Goal: Information Seeking & Learning: Learn about a topic

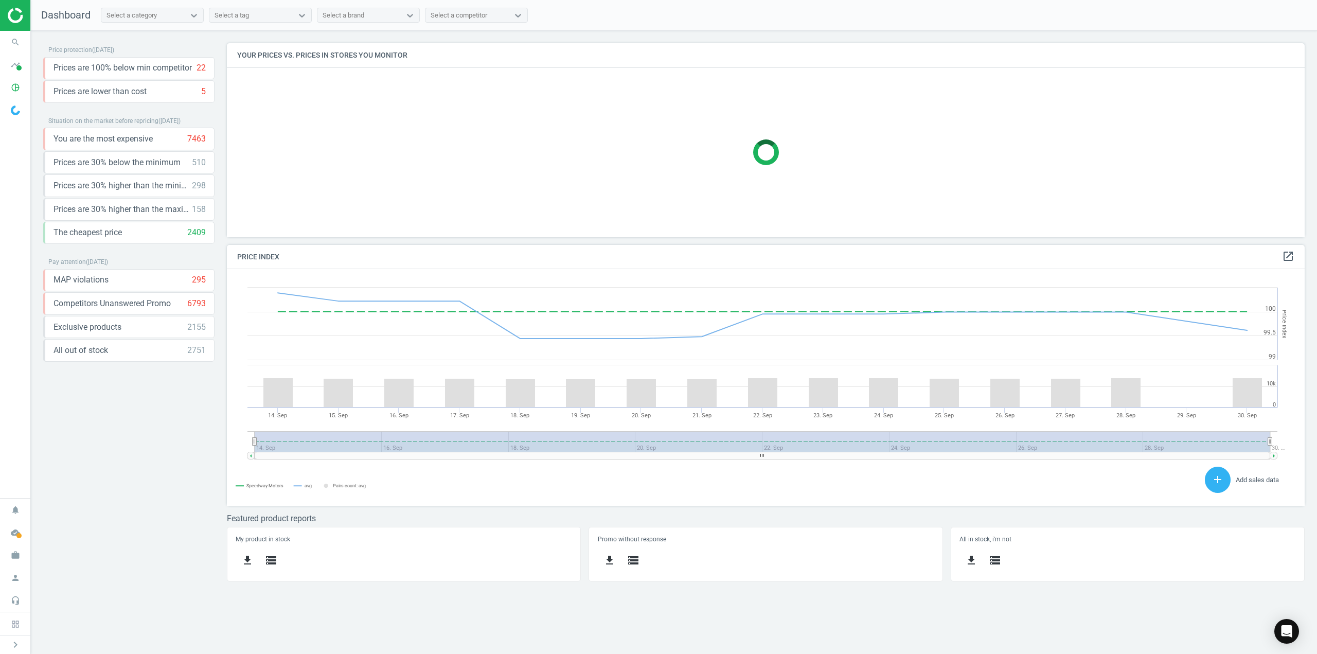
scroll to position [253, 1094]
click at [190, 437] on div "Price protection ( [DATE] ) Prices are 100% below min competitor 22 keyboard_ar…" at bounding box center [128, 316] width 171 height 546
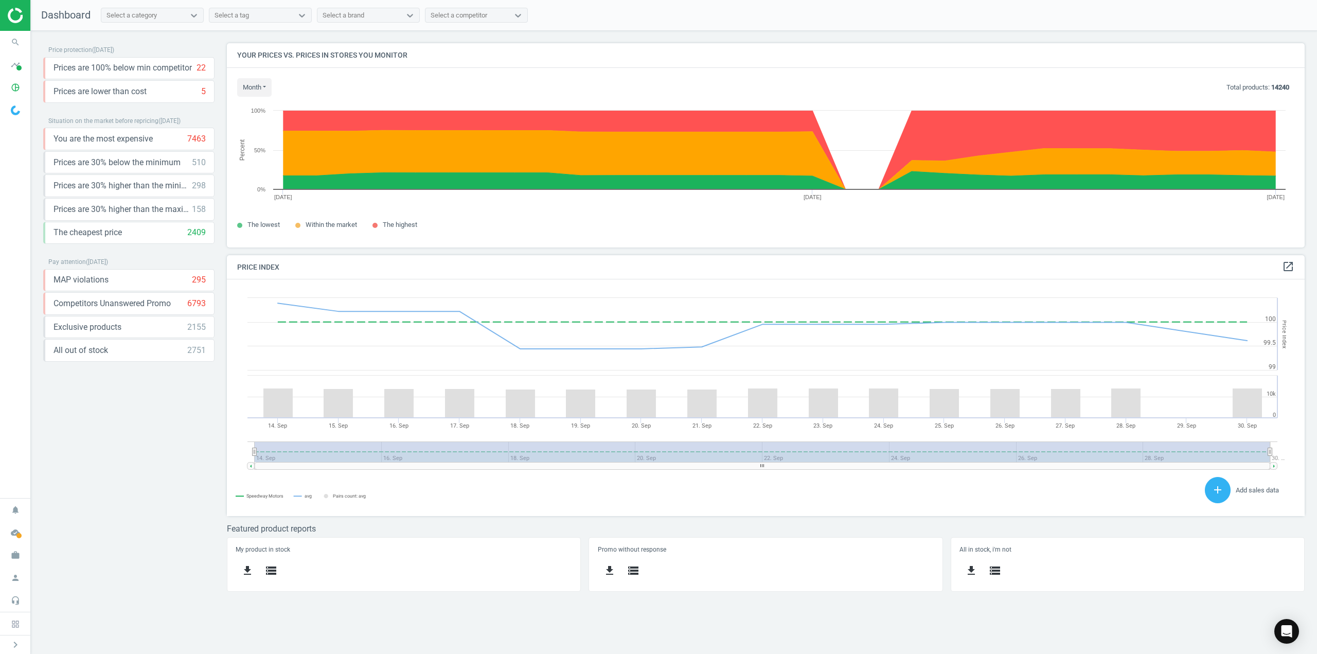
click at [126, 404] on div "Price protection ( 30.09.25 ) Prices are 100% below min competitor 22 keyboard_…" at bounding box center [128, 321] width 171 height 556
click at [17, 72] on icon "timeline" at bounding box center [16, 65] width 20 height 20
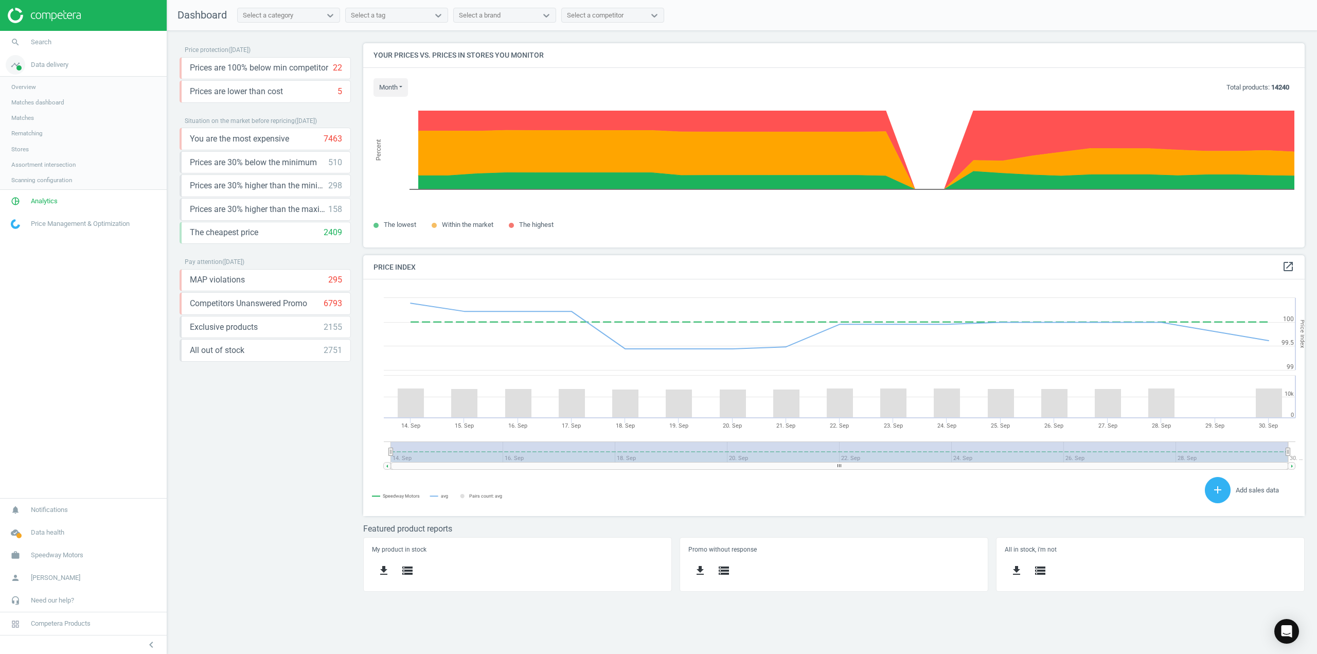
scroll to position [253, 957]
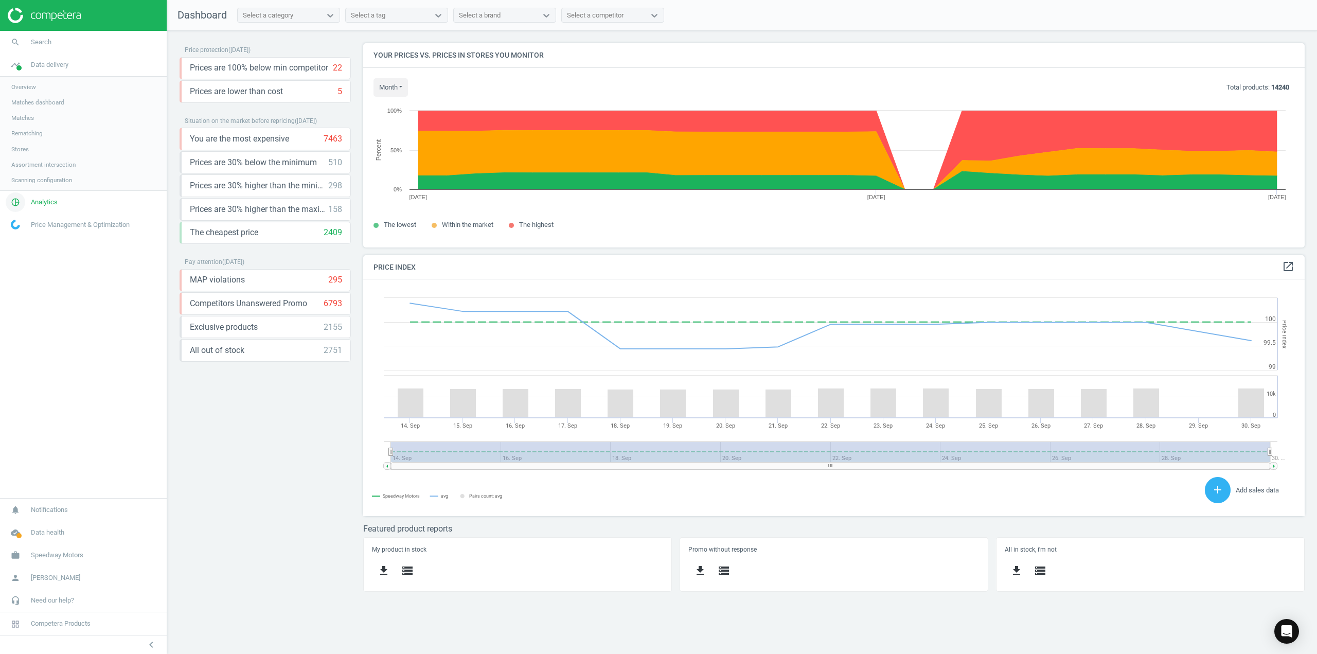
click at [36, 202] on span "Analytics" at bounding box center [44, 202] width 27 height 9
click at [25, 125] on span "Products" at bounding box center [23, 125] width 24 height 8
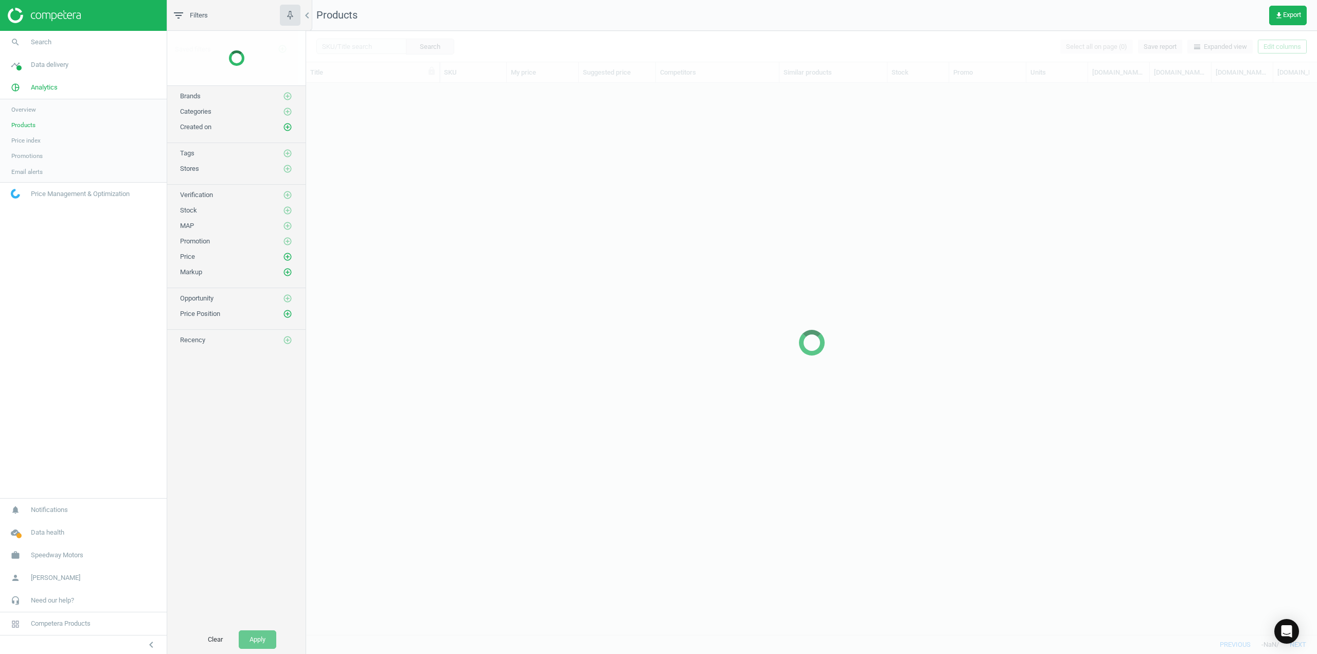
scroll to position [536, 1003]
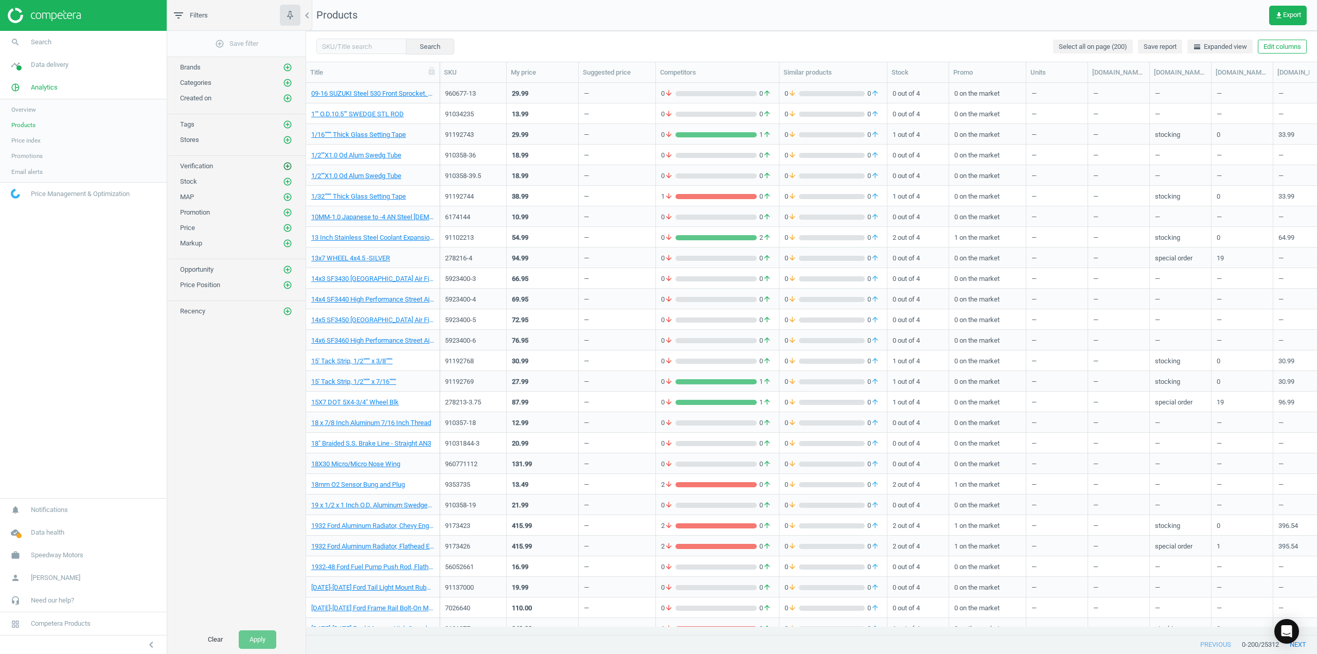
click at [290, 167] on icon "add_circle_outline" at bounding box center [287, 166] width 9 height 9
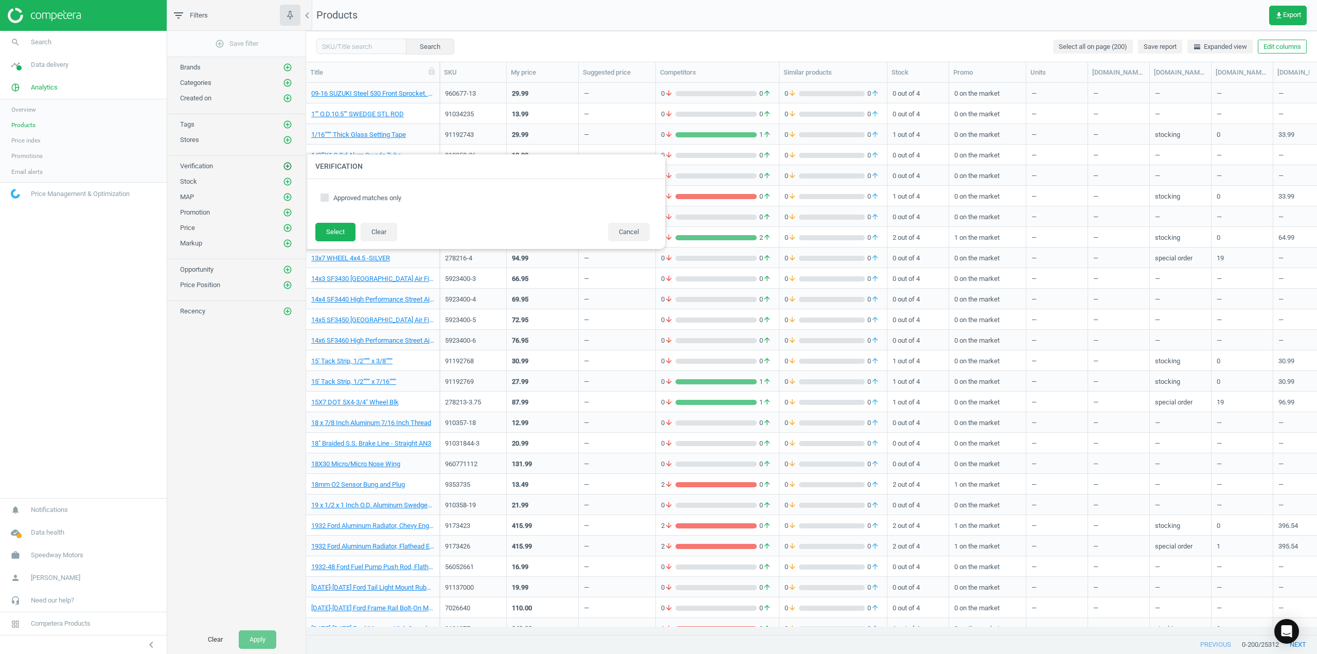
click at [286, 165] on icon "add_circle_outline" at bounding box center [287, 166] width 9 height 9
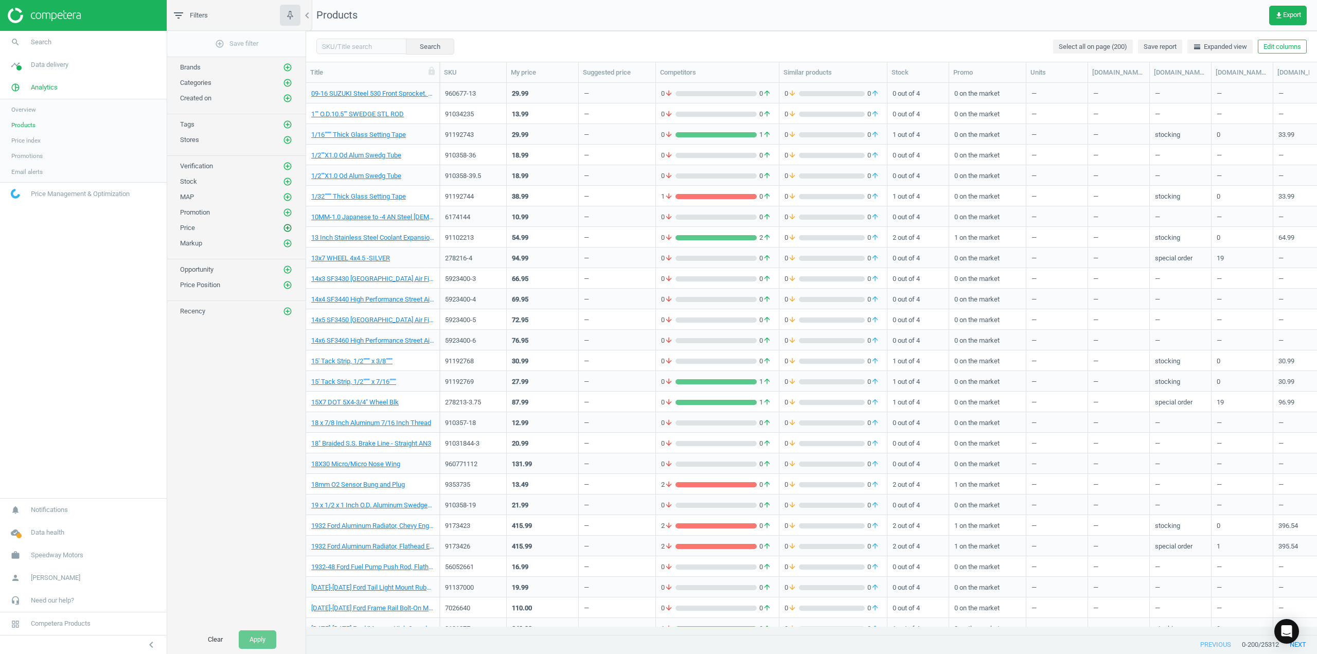
click at [285, 229] on icon "add_circle_outline" at bounding box center [287, 227] width 9 height 9
click at [290, 284] on icon "add_circle_outline" at bounding box center [287, 284] width 9 height 9
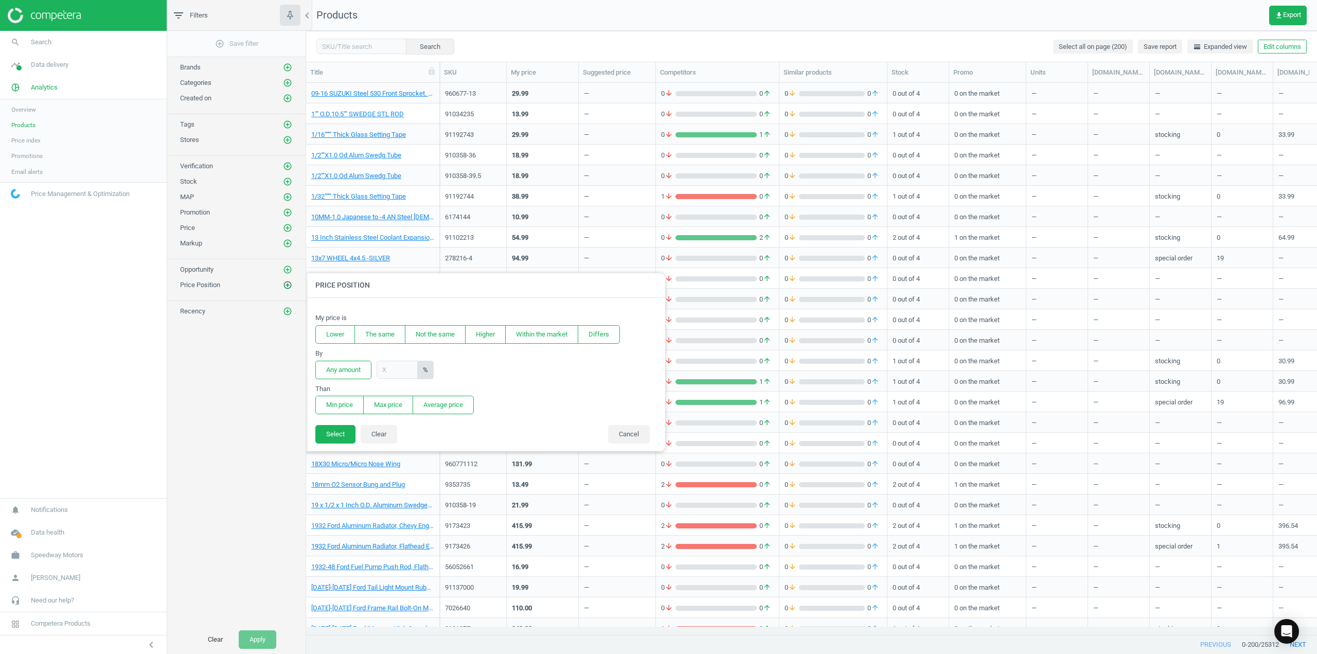
click at [288, 284] on icon "add_circle_outline" at bounding box center [287, 284] width 9 height 9
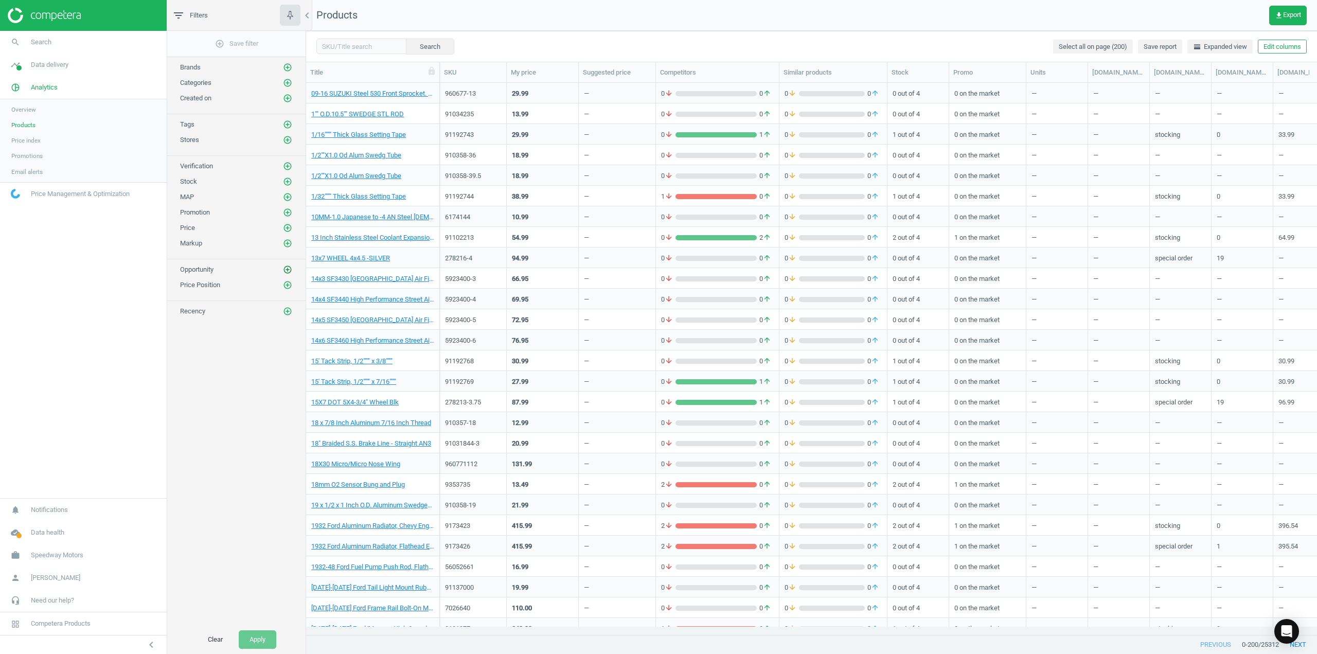
click at [290, 269] on icon "add_circle_outline" at bounding box center [287, 269] width 9 height 9
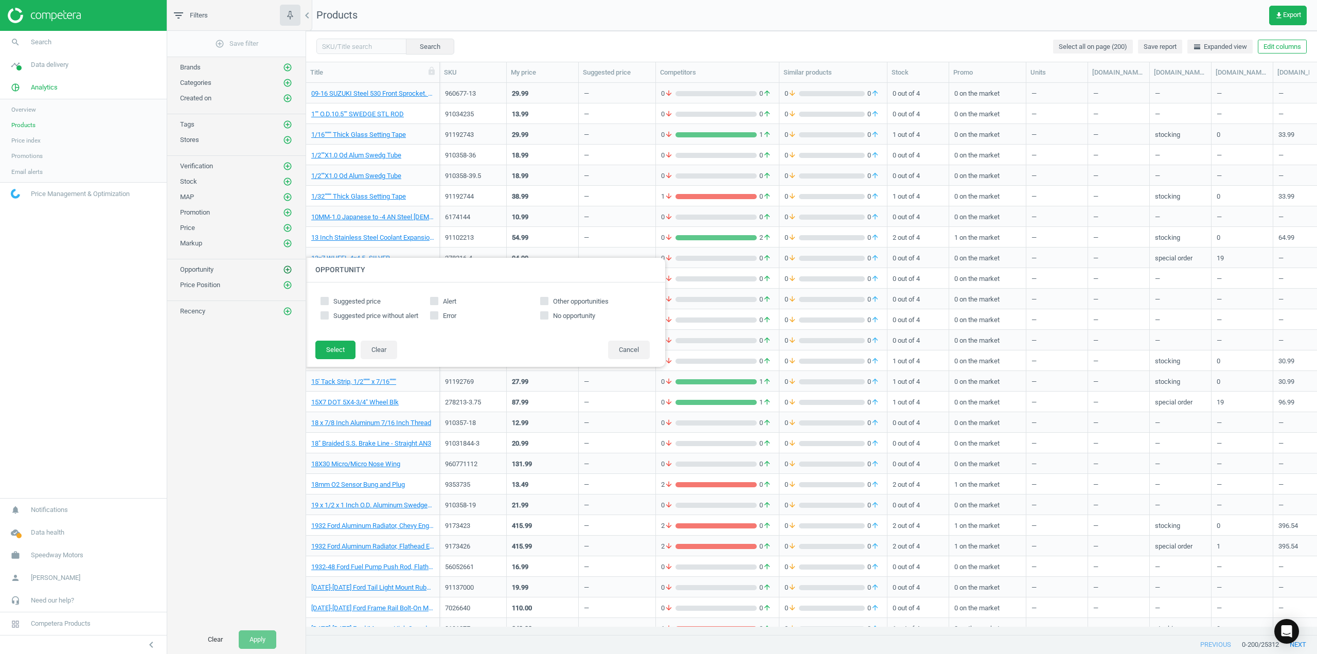
click at [290, 269] on icon "add_circle_outline" at bounding box center [287, 269] width 9 height 9
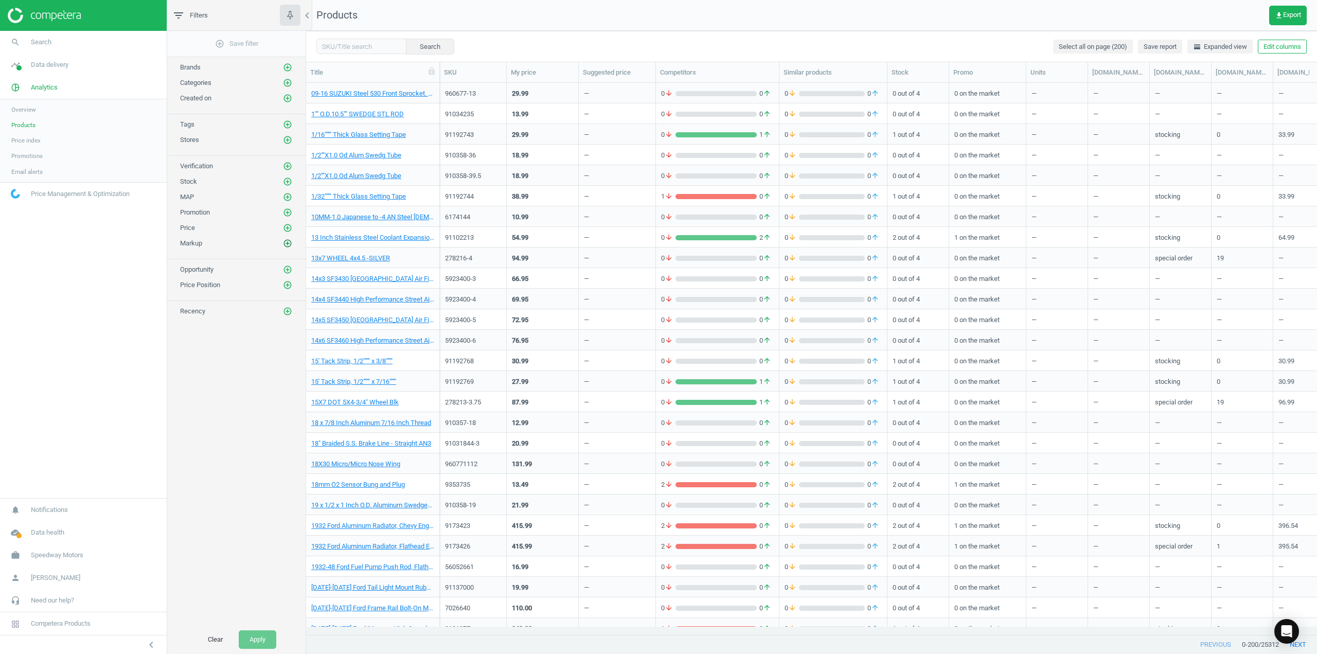
click at [287, 246] on icon "add_circle_outline" at bounding box center [287, 243] width 9 height 9
click at [284, 229] on icon "add_circle_outline" at bounding box center [287, 227] width 9 height 9
click at [284, 228] on icon "add_circle_outline" at bounding box center [287, 227] width 9 height 9
click at [289, 165] on icon "add_circle_outline" at bounding box center [287, 166] width 9 height 9
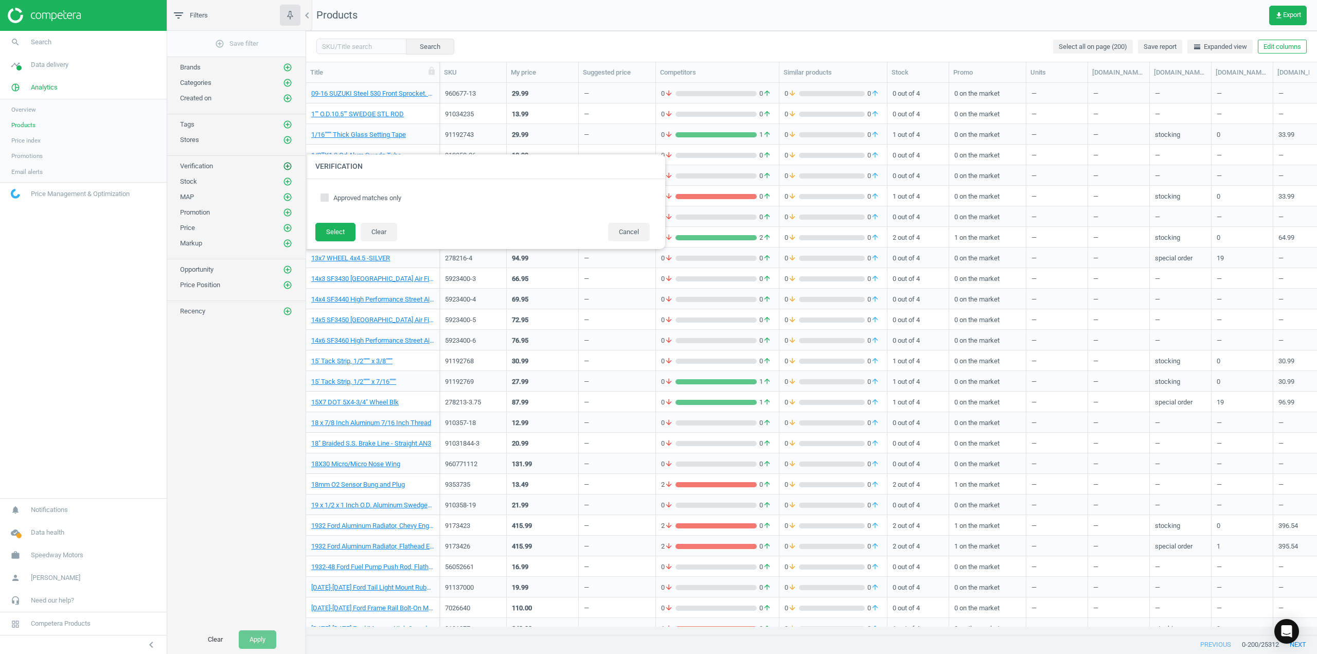
click at [289, 165] on icon "add_circle_outline" at bounding box center [287, 166] width 9 height 9
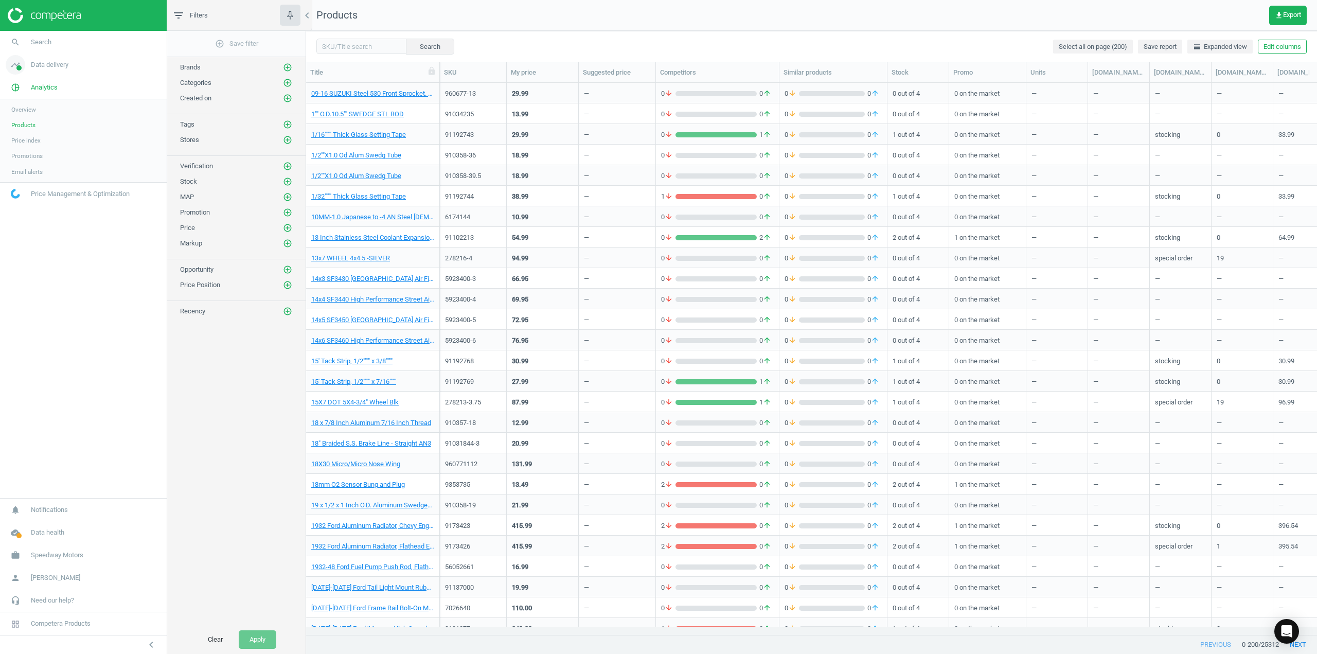
click at [43, 64] on span "Data delivery" at bounding box center [50, 64] width 38 height 9
click at [26, 88] on span "Overview" at bounding box center [23, 87] width 25 height 8
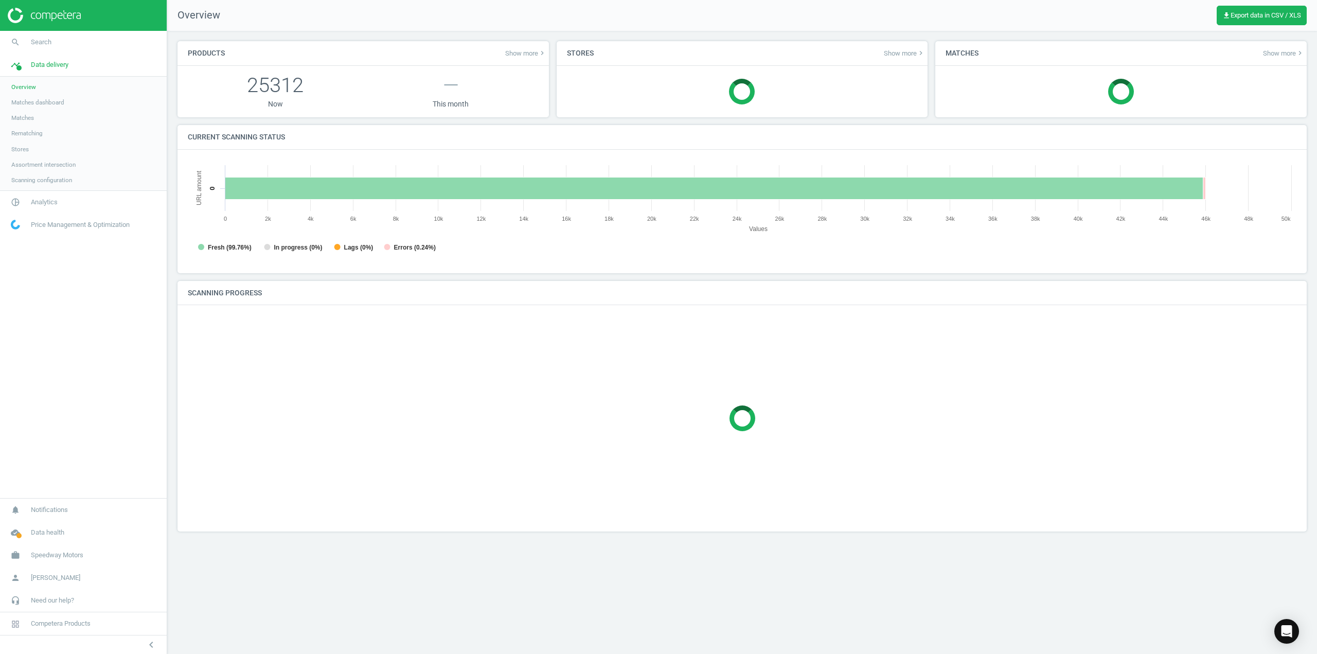
scroll to position [222, 1125]
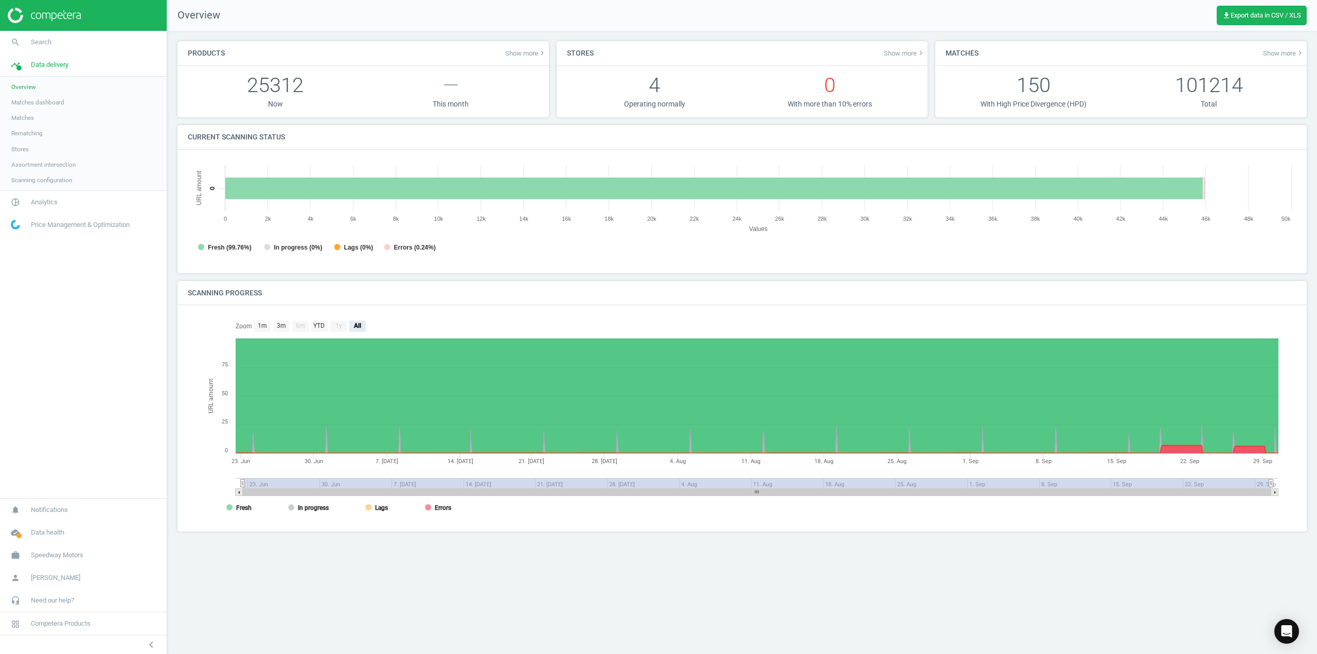
click at [26, 119] on span "Matches" at bounding box center [22, 118] width 23 height 8
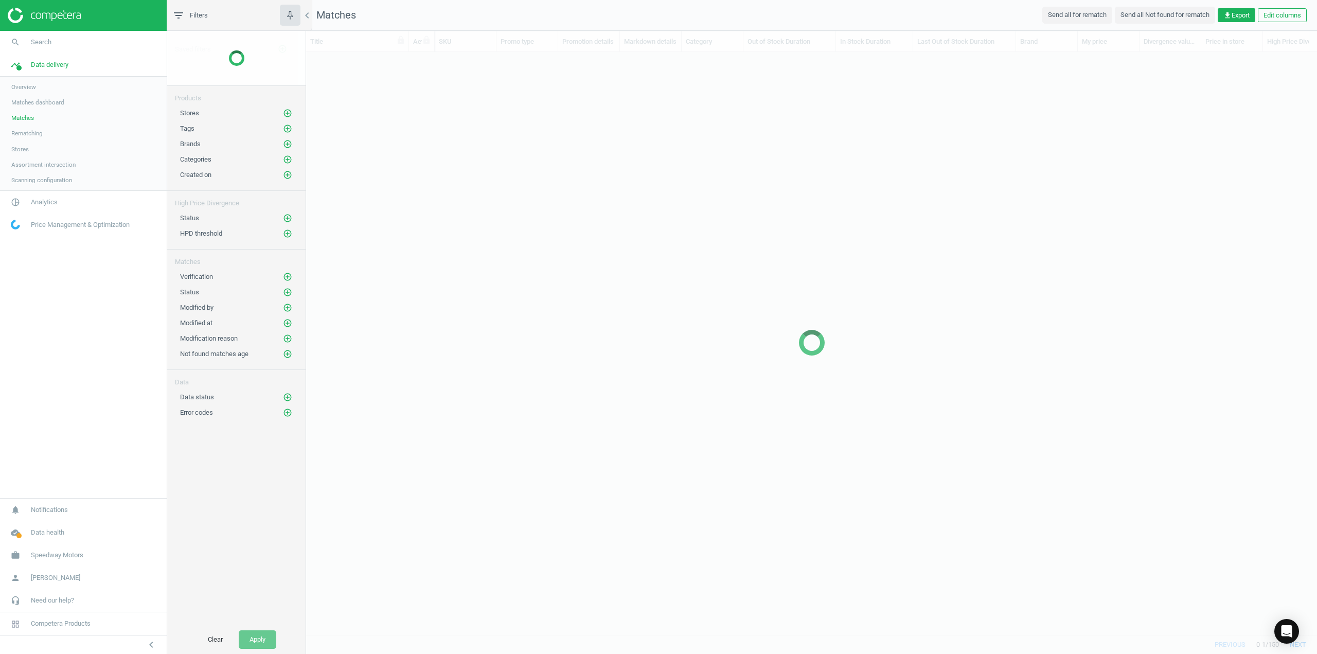
scroll to position [567, 1003]
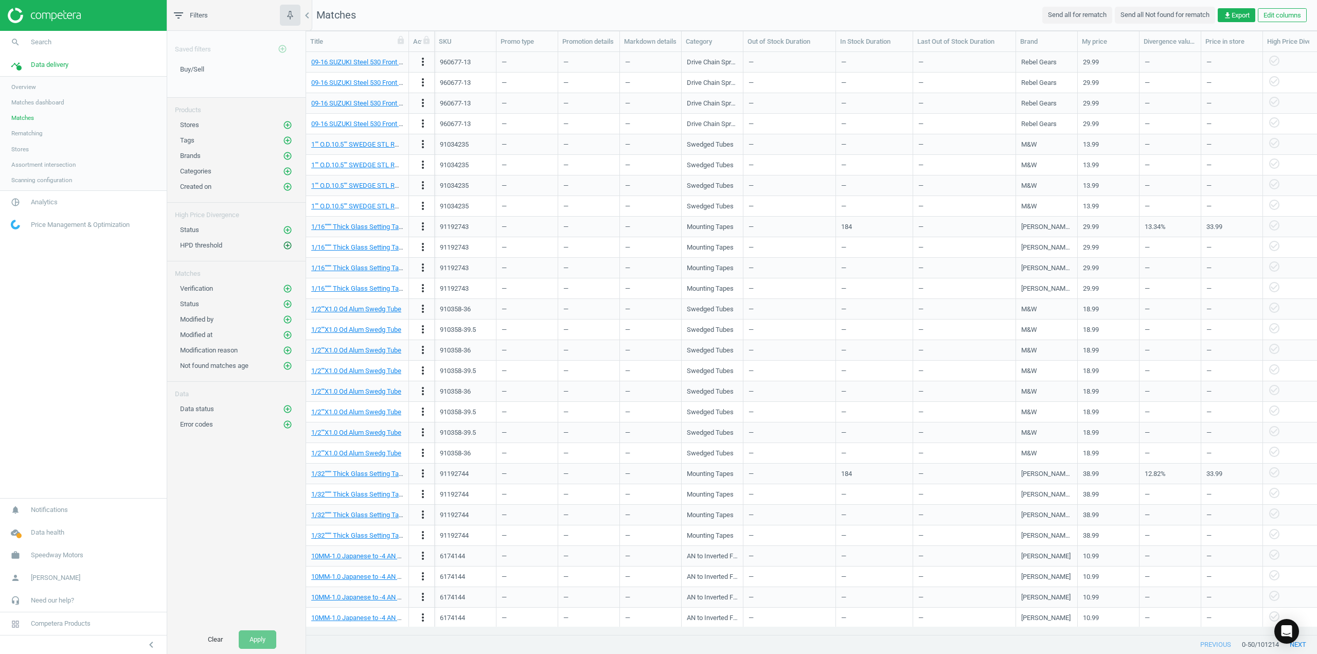
click at [285, 244] on icon "add_circle_outline" at bounding box center [287, 245] width 9 height 9
click at [285, 243] on icon "add_circle_outline" at bounding box center [287, 245] width 9 height 9
click at [284, 228] on icon "add_circle_outline" at bounding box center [287, 229] width 9 height 9
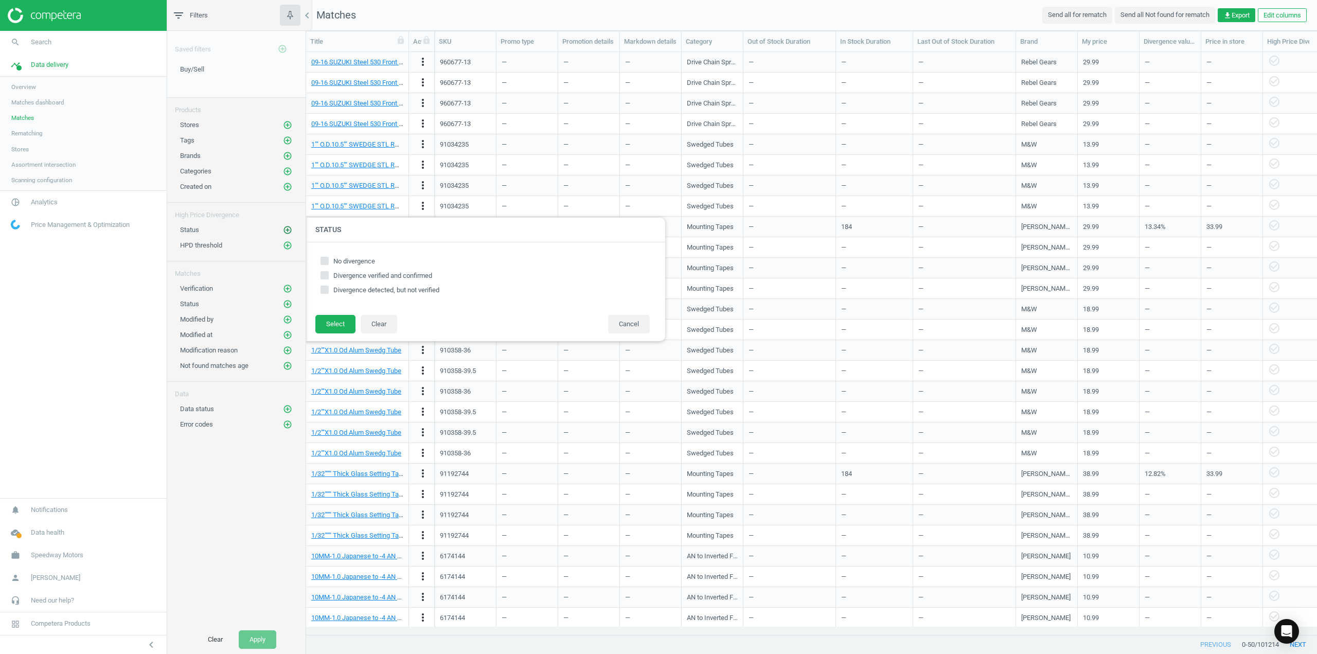
click at [286, 228] on icon "add_circle_outline" at bounding box center [287, 229] width 9 height 9
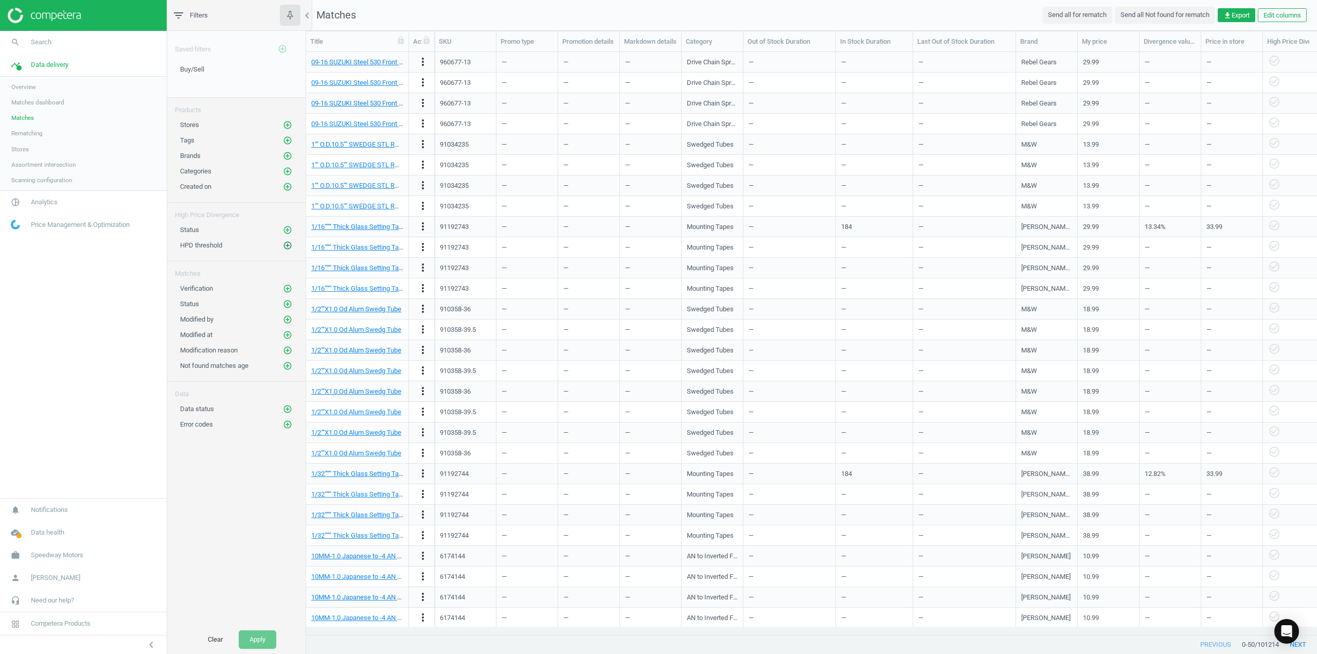
click at [290, 246] on icon "add_circle_outline" at bounding box center [287, 245] width 9 height 9
click at [389, 250] on input "text" at bounding box center [406, 252] width 90 height 18
type input "20"
click at [344, 251] on button "Select" at bounding box center [335, 252] width 40 height 19
click at [253, 639] on button "Apply" at bounding box center [258, 639] width 38 height 19
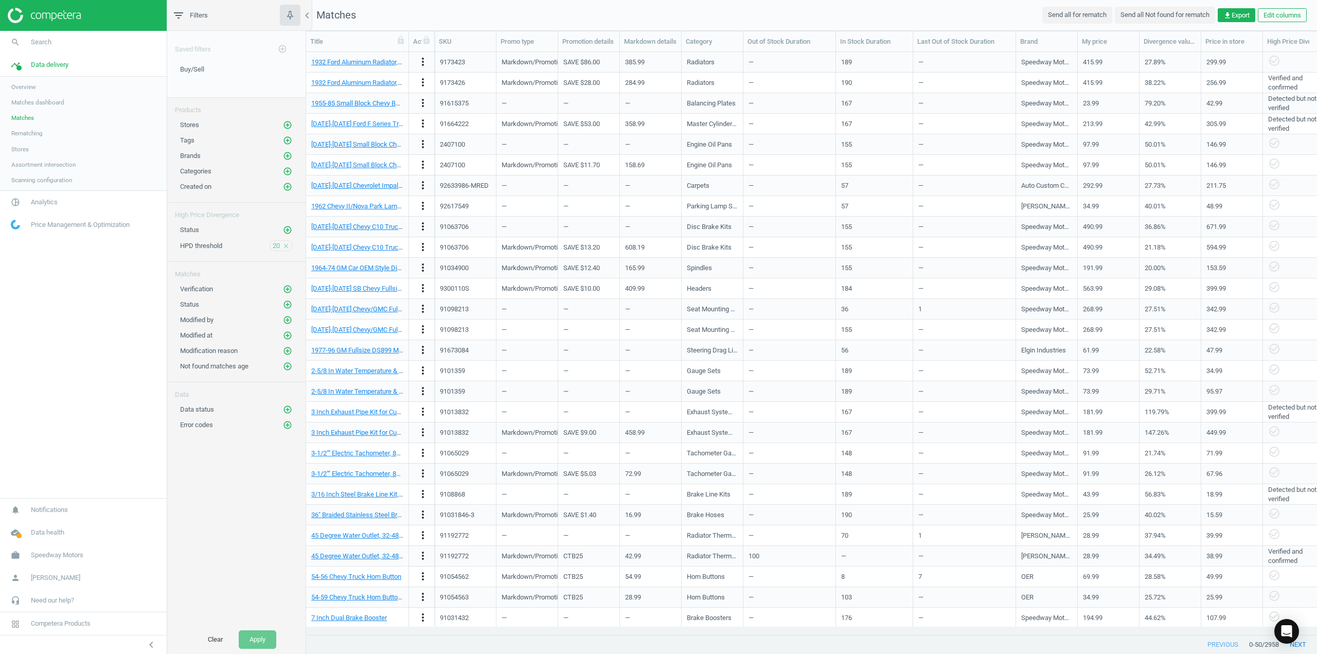
click at [182, 247] on span "HPD threshold" at bounding box center [201, 246] width 42 height 8
drag, startPoint x: 182, startPoint y: 247, endPoint x: 236, endPoint y: 246, distance: 53.5
click at [236, 246] on div "HPD threshold 20 close" at bounding box center [236, 245] width 113 height 11
click at [288, 305] on icon "add_circle_outline" at bounding box center [287, 304] width 9 height 9
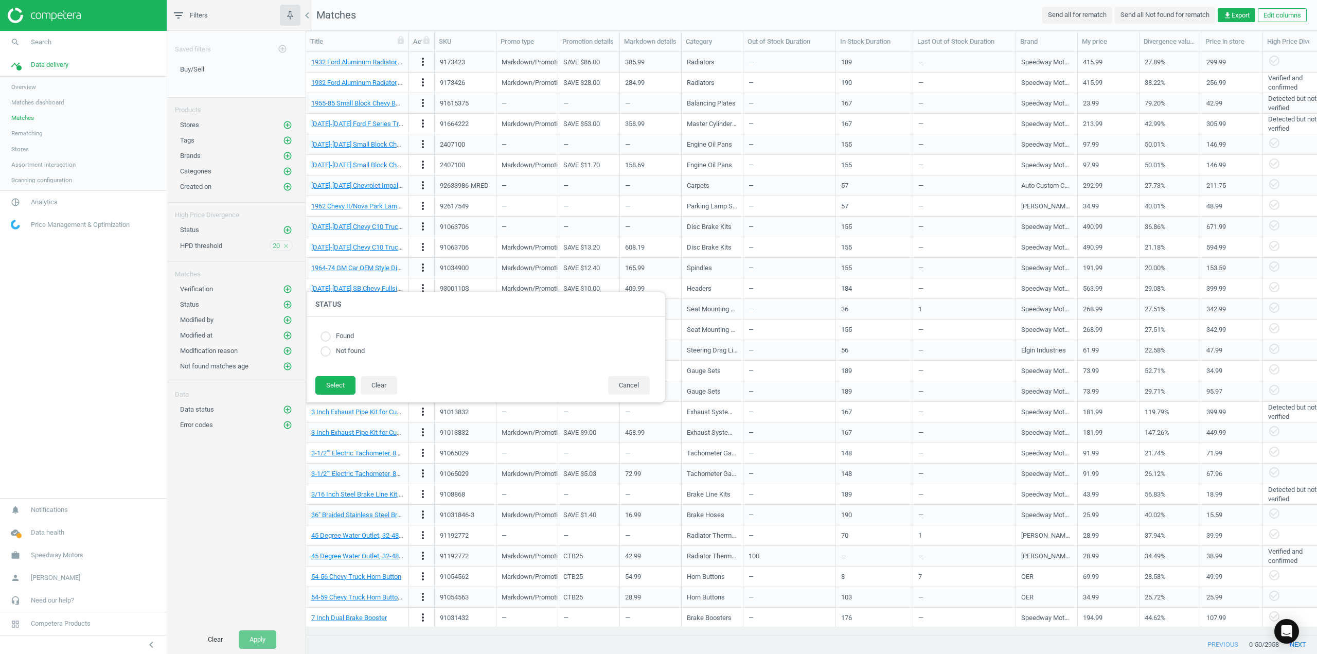
click at [329, 341] on div "Found" at bounding box center [484, 336] width 329 height 10
click at [322, 335] on input "radio" at bounding box center [325, 336] width 10 height 10
radio input "true"
click at [336, 387] on button "Select" at bounding box center [335, 385] width 40 height 19
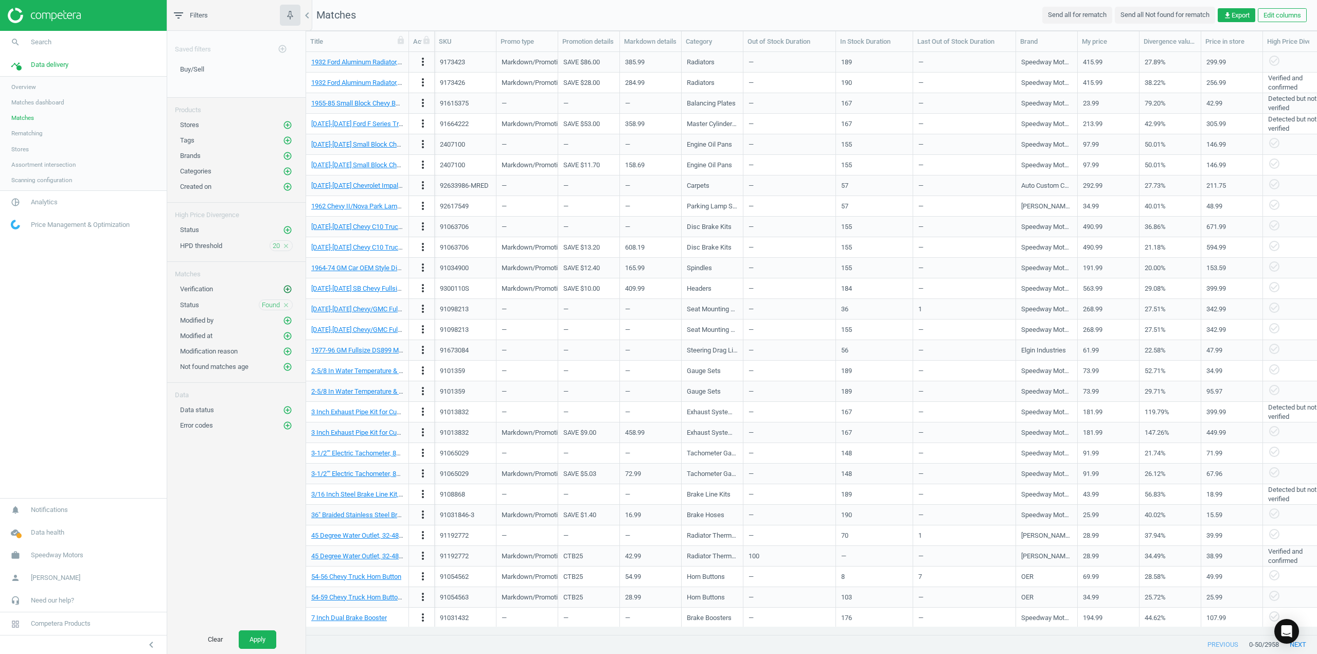
click at [288, 291] on icon "add_circle_outline" at bounding box center [287, 288] width 9 height 9
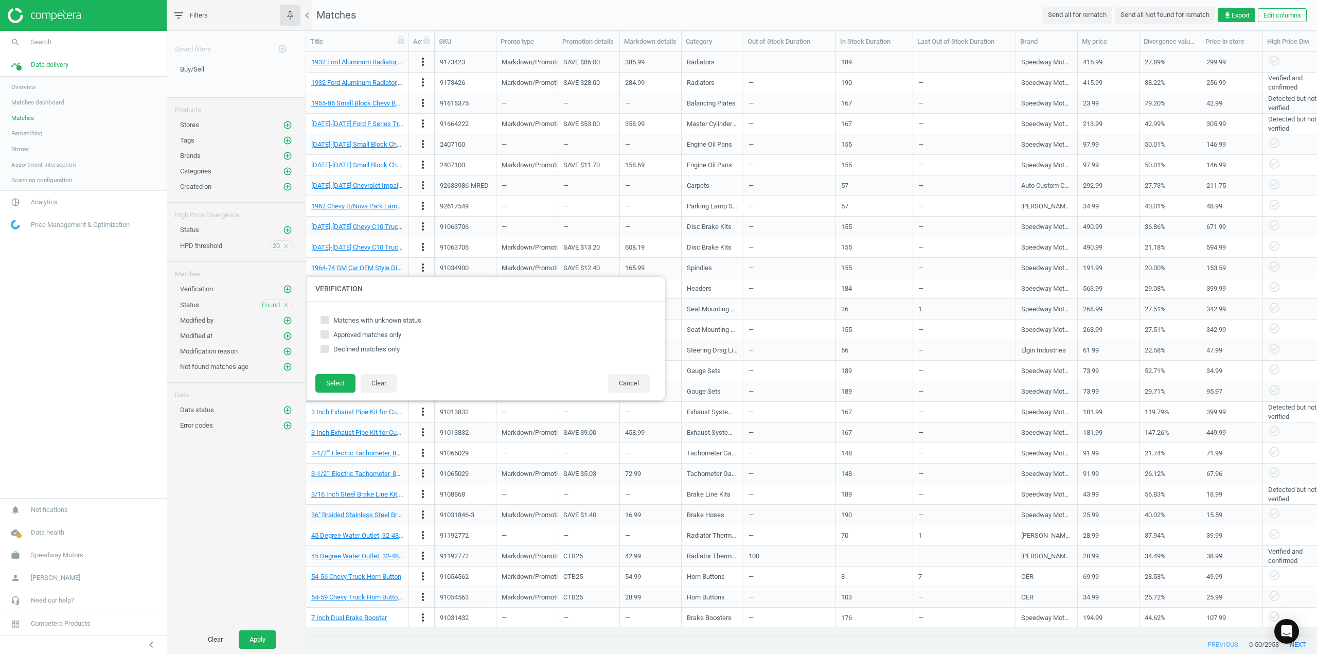
click at [325, 320] on input "Matches with unknown status" at bounding box center [325, 319] width 7 height 7
checkbox input "true"
click at [336, 382] on button "Select" at bounding box center [335, 383] width 40 height 19
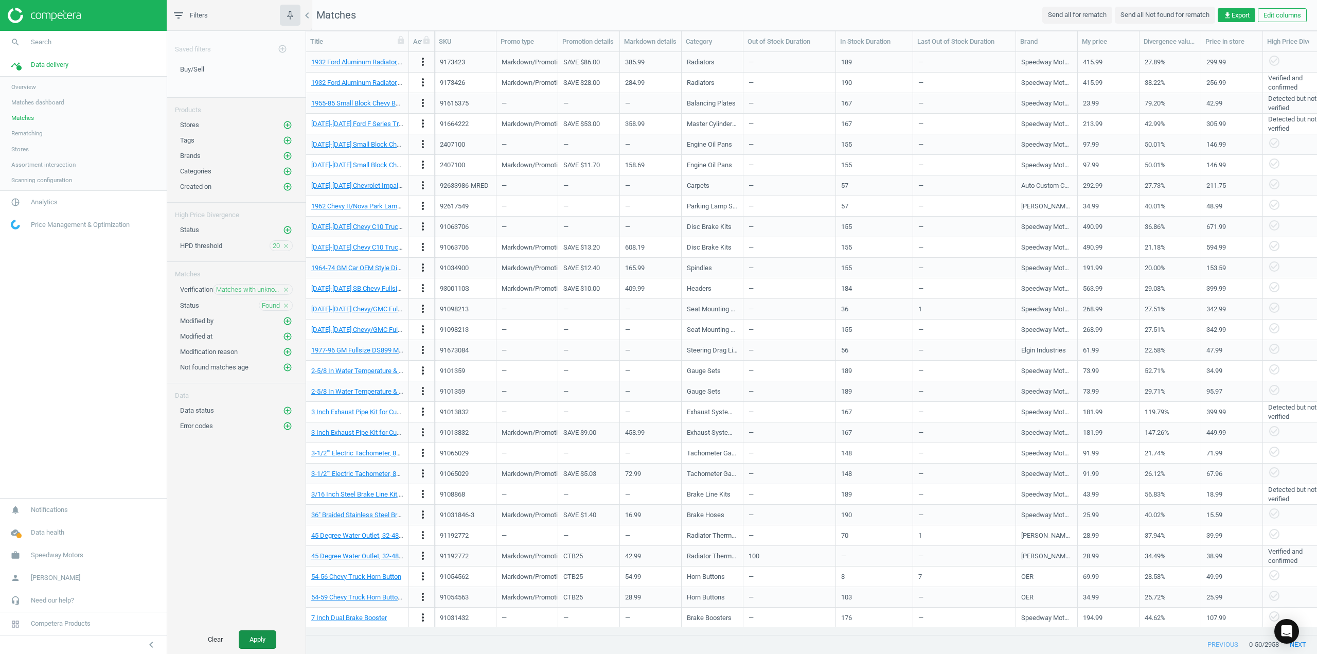
click at [251, 642] on button "Apply" at bounding box center [258, 639] width 38 height 19
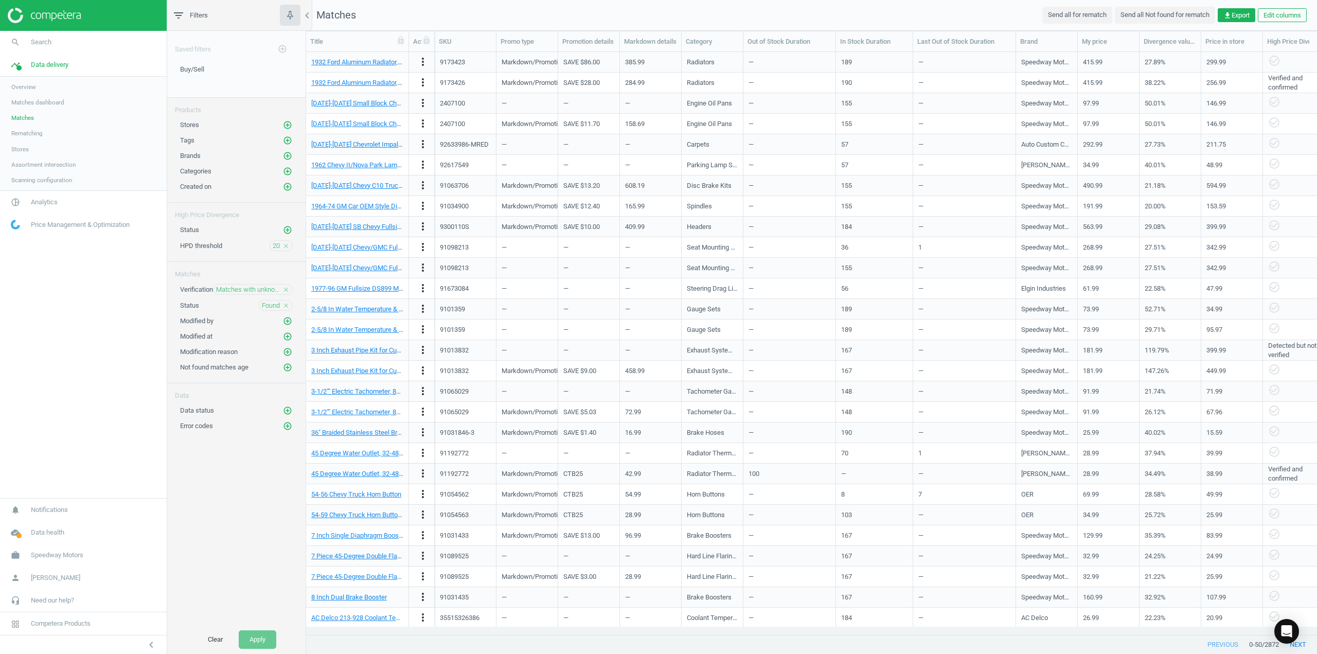
click at [220, 498] on div "Saved filters add_circle_outline Buy/Sell edit delete Products Stores add_circl…" at bounding box center [236, 328] width 138 height 594
